Goal: Task Accomplishment & Management: Use online tool/utility

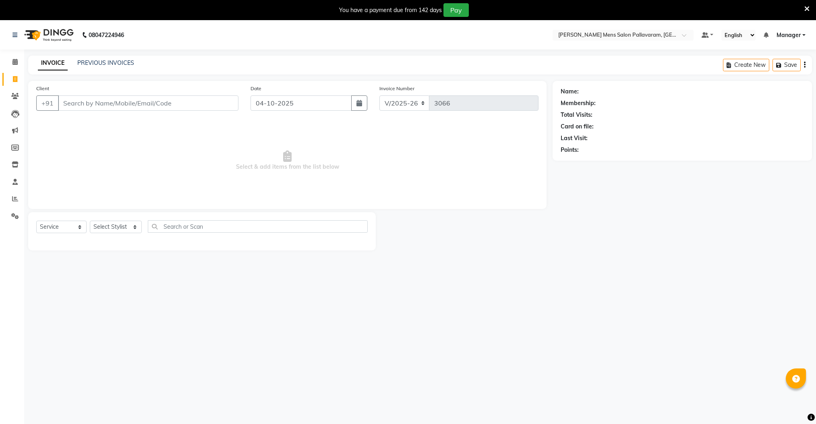
select select "8211"
select select "service"
click at [111, 102] on input "Client" at bounding box center [148, 102] width 180 height 15
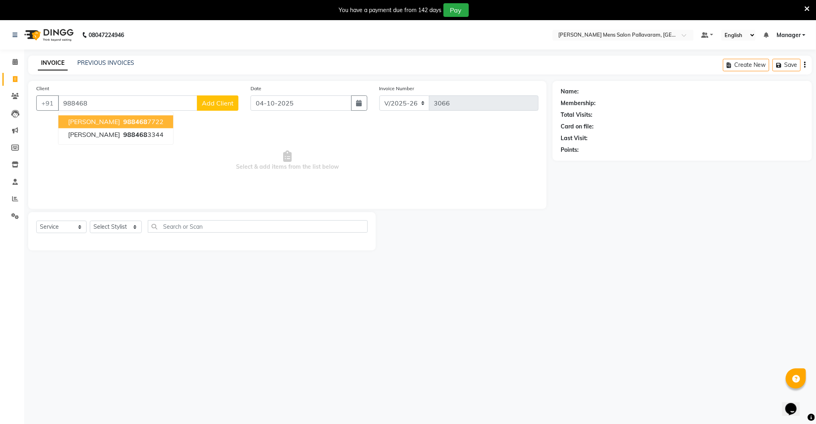
click at [123, 125] on span "988468" at bounding box center [135, 122] width 24 height 8
type input "9884687722"
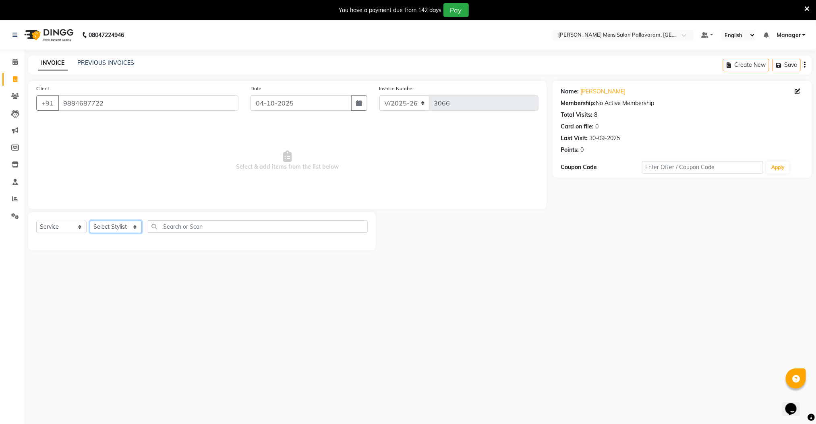
click at [116, 231] on select "Select Stylist Manager [PERSON_NAME] [PERSON_NAME] [PERSON_NAME]" at bounding box center [116, 227] width 52 height 12
select select "78867"
click at [90, 221] on select "Select Stylist Manager [PERSON_NAME] [PERSON_NAME] [PERSON_NAME]" at bounding box center [116, 227] width 52 height 12
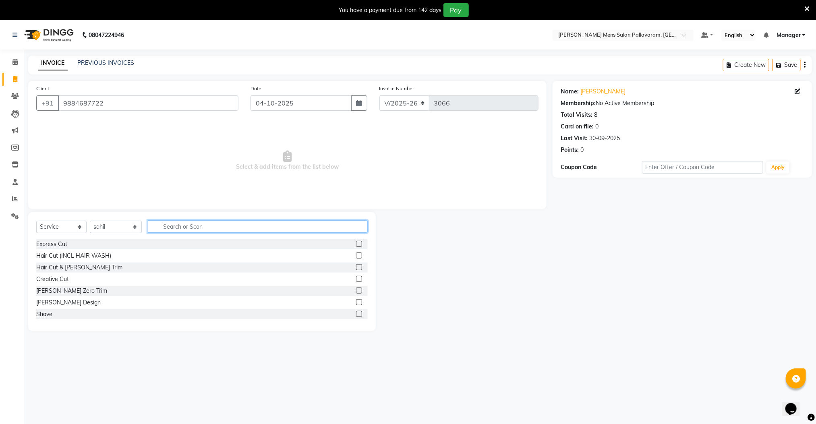
click at [174, 227] on input "text" at bounding box center [258, 226] width 220 height 12
type input "head"
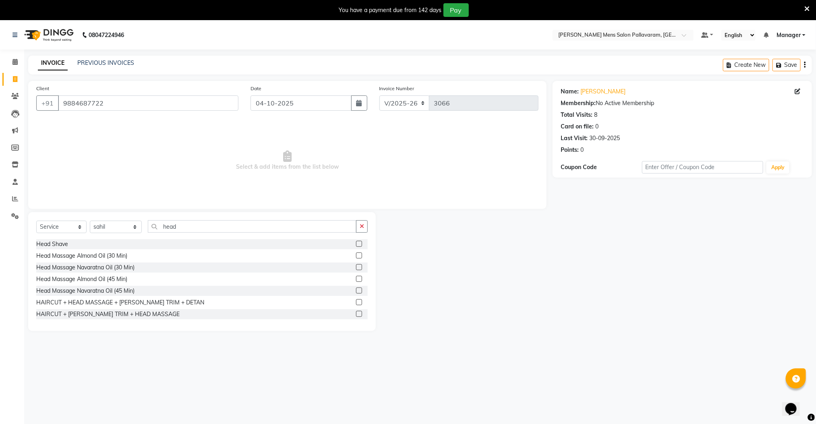
click at [356, 267] on label at bounding box center [359, 267] width 6 height 6
click at [356, 267] on input "checkbox" at bounding box center [358, 267] width 5 height 5
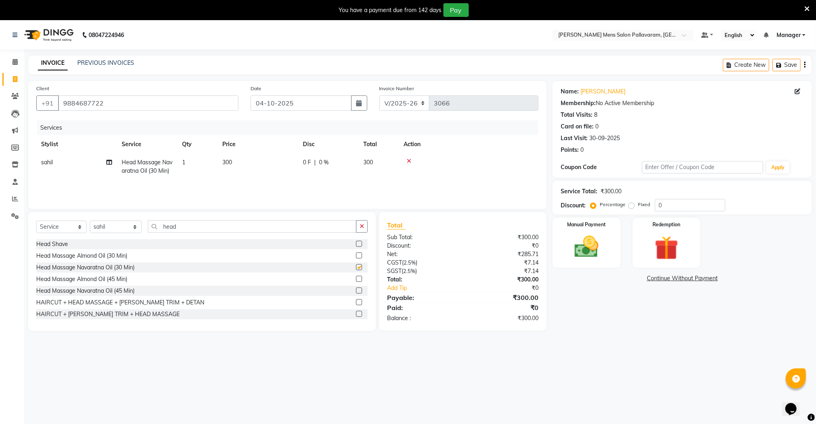
checkbox input "false"
click at [589, 257] on img at bounding box center [586, 247] width 40 height 29
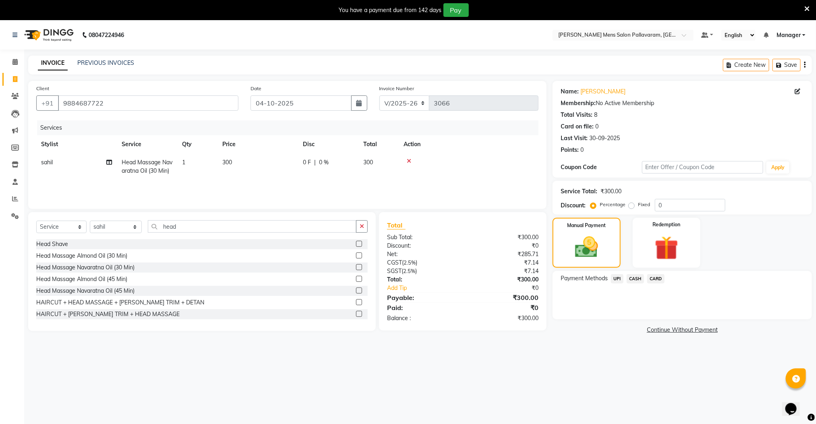
click at [616, 278] on span "UPI" at bounding box center [617, 278] width 12 height 9
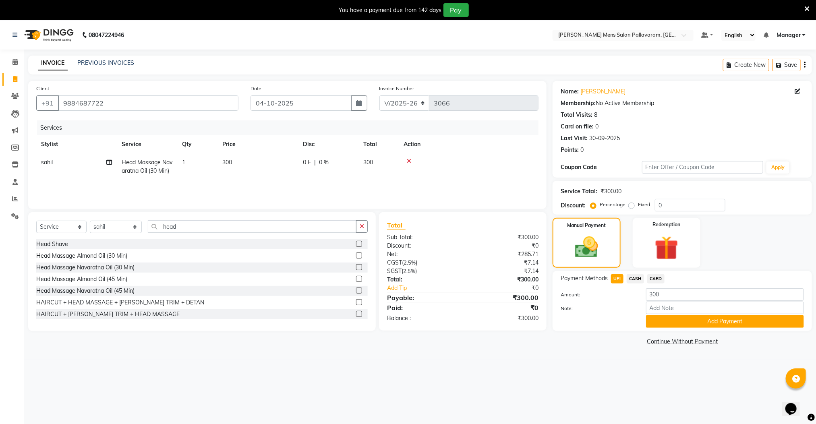
click at [630, 277] on span "CASH" at bounding box center [635, 278] width 17 height 9
click at [692, 328] on button "Add Payment" at bounding box center [725, 321] width 158 height 12
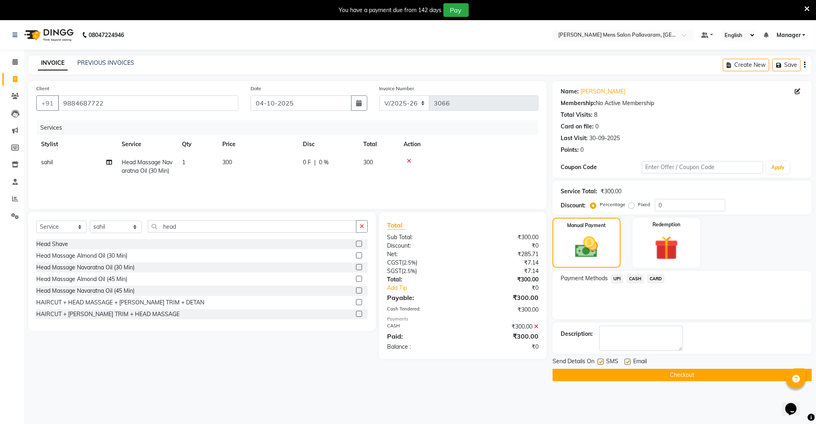
click at [692, 371] on button "Checkout" at bounding box center [682, 375] width 259 height 12
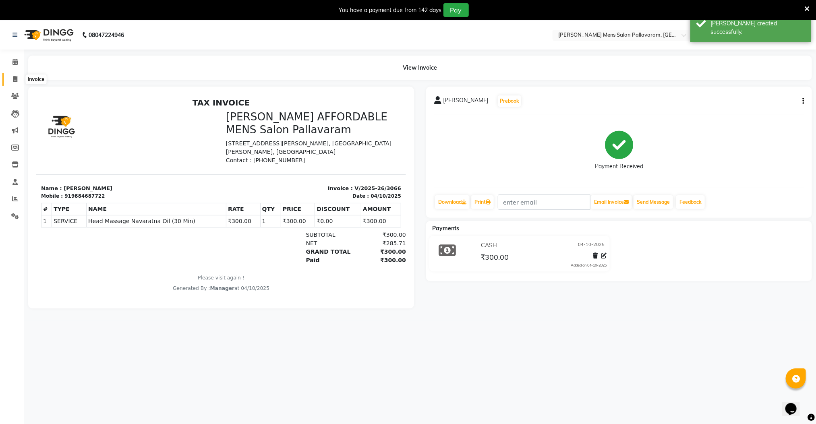
click at [17, 79] on span at bounding box center [15, 79] width 14 height 9
select select "service"
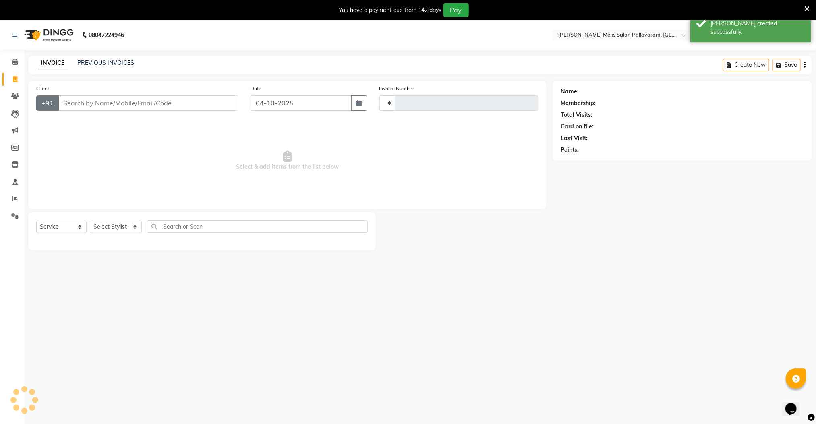
type input "3067"
select select "8211"
